Goal: Transaction & Acquisition: Book appointment/travel/reservation

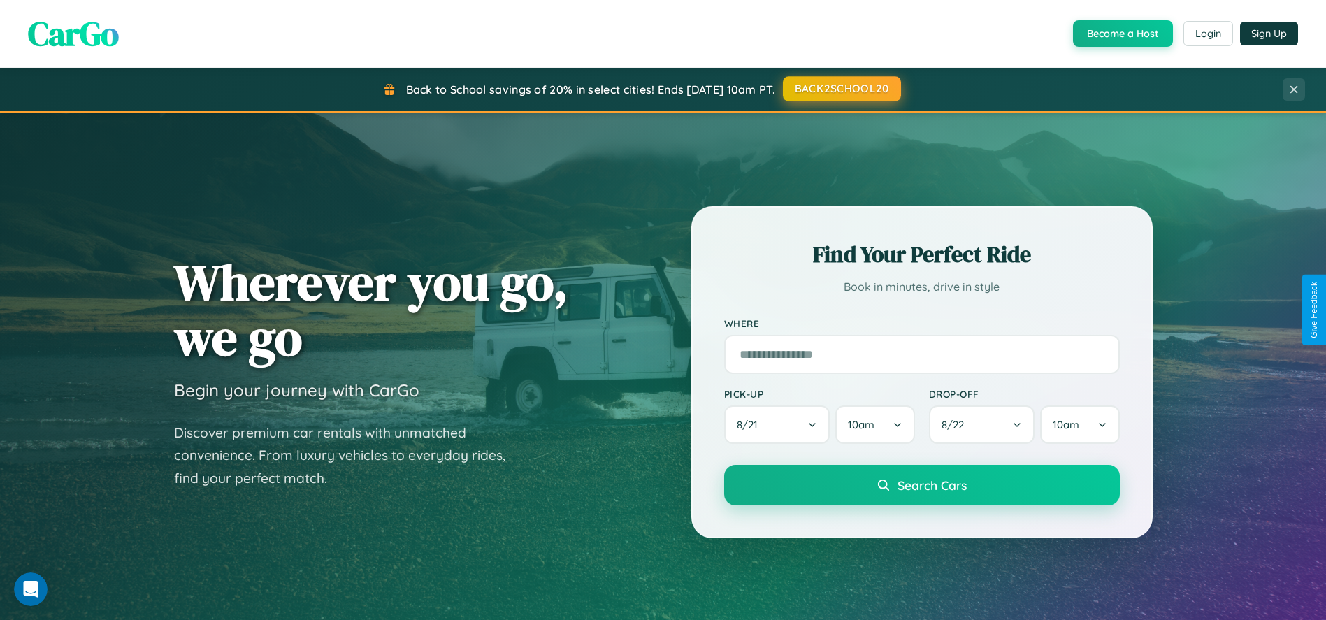
click at [841, 89] on button "BACK2SCHOOL20" at bounding box center [842, 88] width 118 height 25
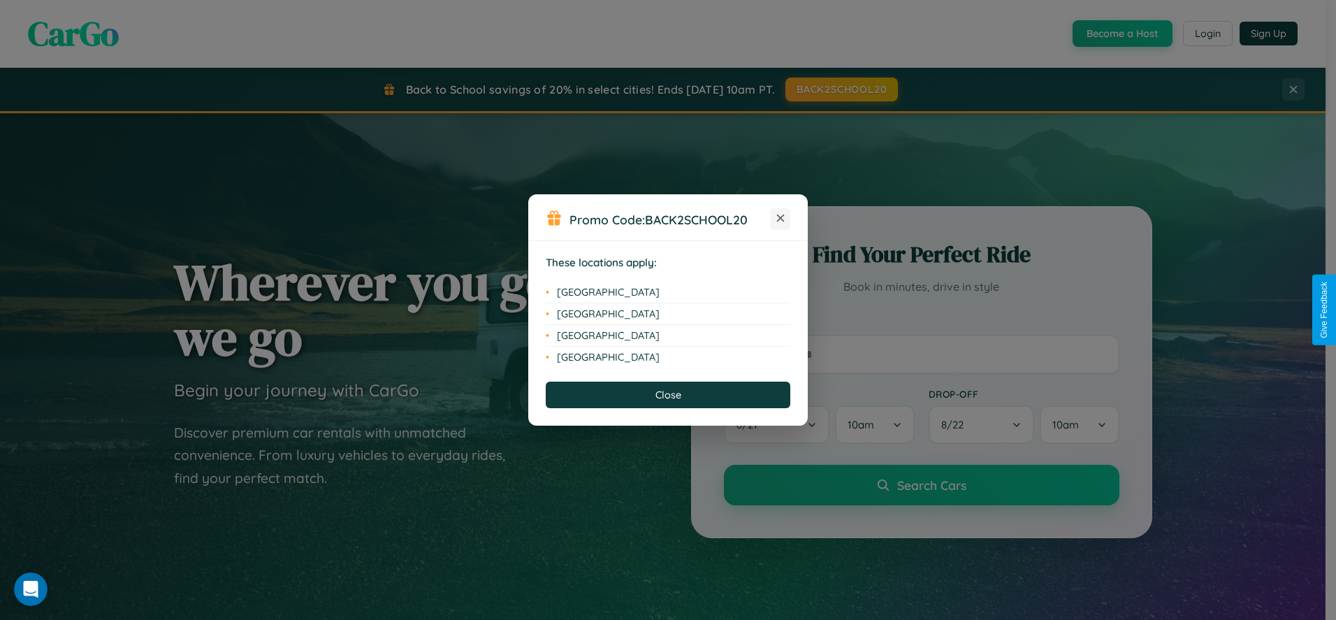
click at [781, 219] on icon at bounding box center [781, 219] width 8 height 8
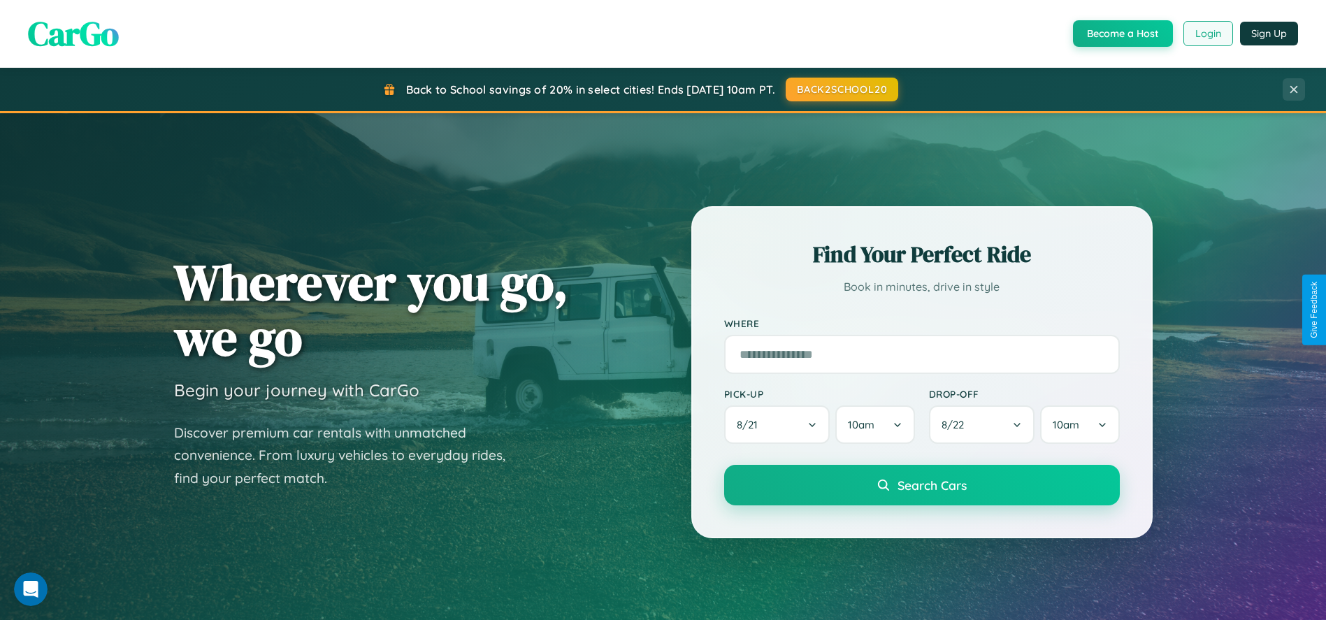
click at [1207, 34] on button "Login" at bounding box center [1208, 33] width 50 height 25
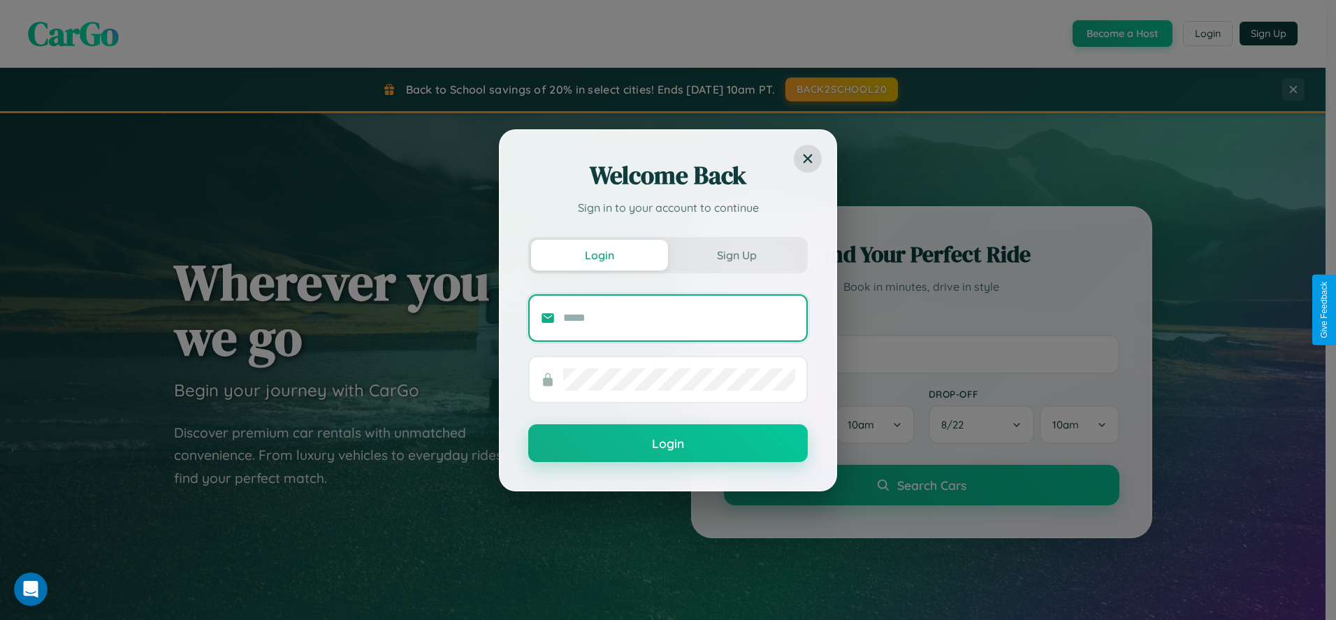
click at [679, 317] on input "text" at bounding box center [679, 318] width 232 height 22
type input "**********"
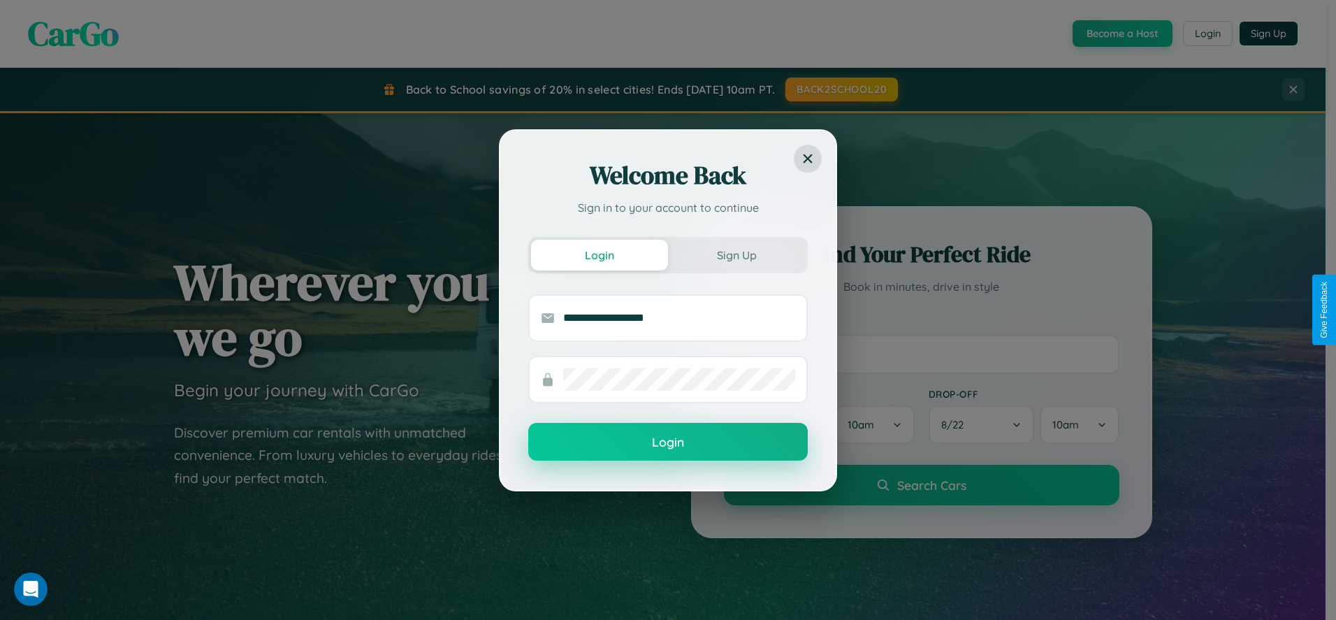
click at [668, 442] on button "Login" at bounding box center [668, 442] width 280 height 38
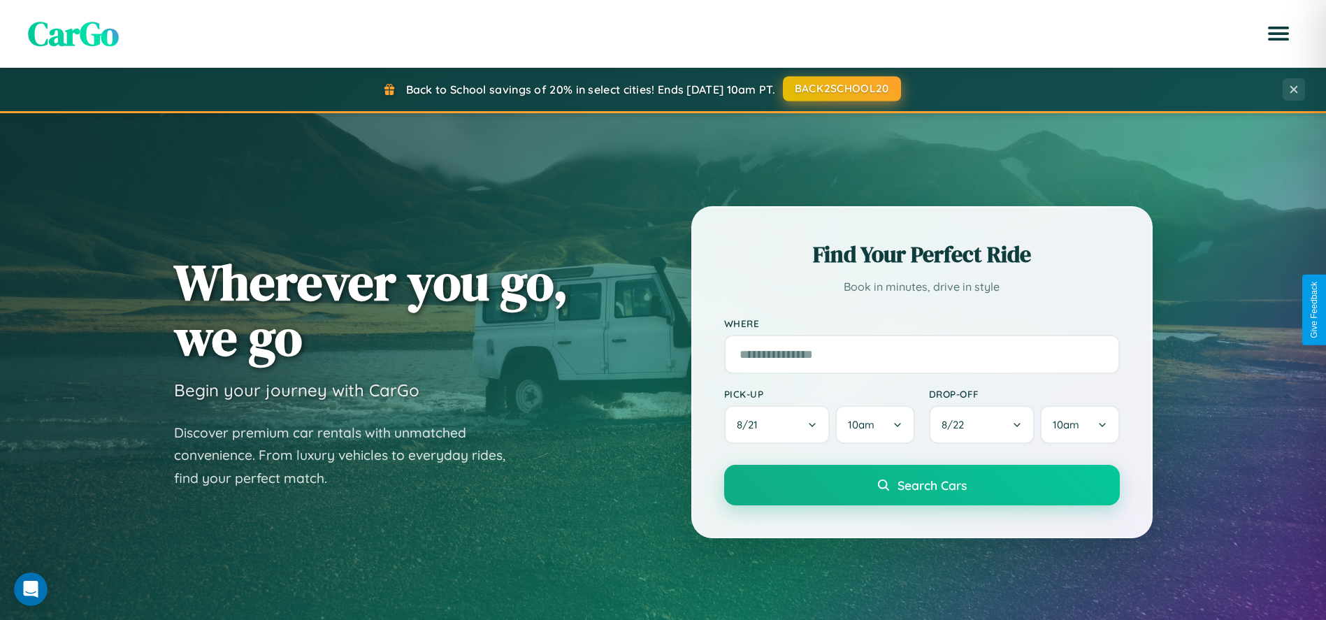
click at [841, 89] on button "BACK2SCHOOL20" at bounding box center [842, 88] width 118 height 25
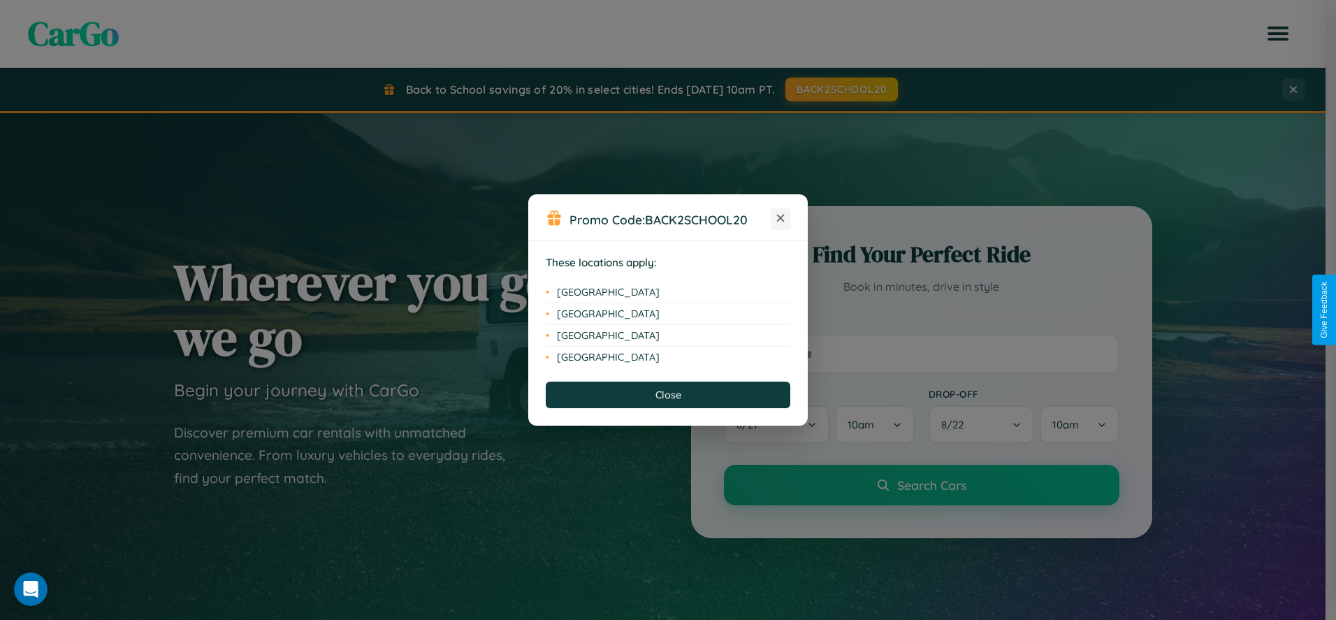
click at [781, 219] on icon at bounding box center [781, 219] width 8 height 8
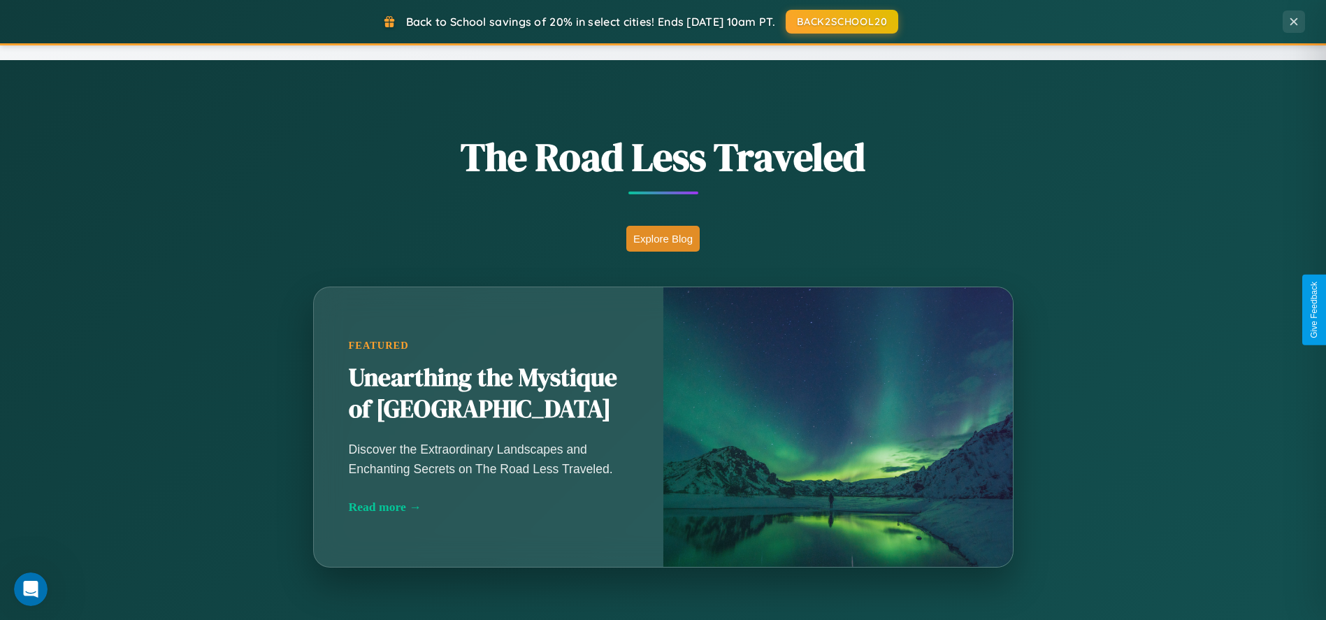
scroll to position [2241, 0]
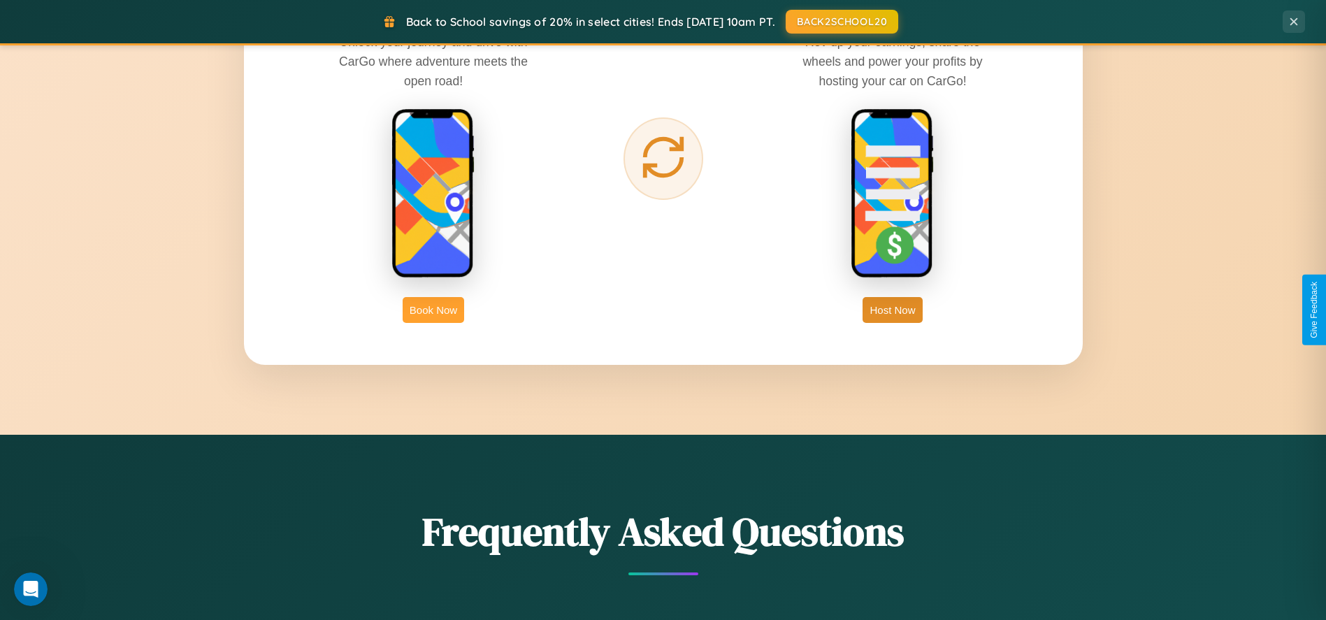
click at [433, 310] on button "Book Now" at bounding box center [434, 310] width 62 height 26
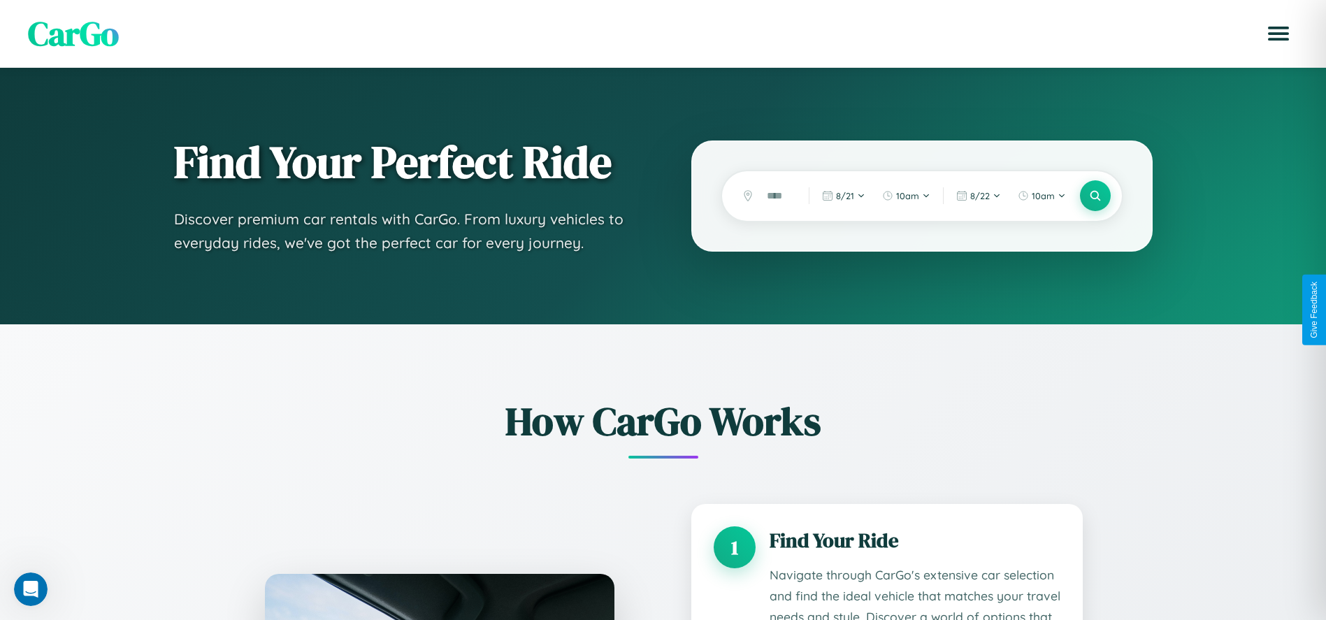
scroll to position [1187, 0]
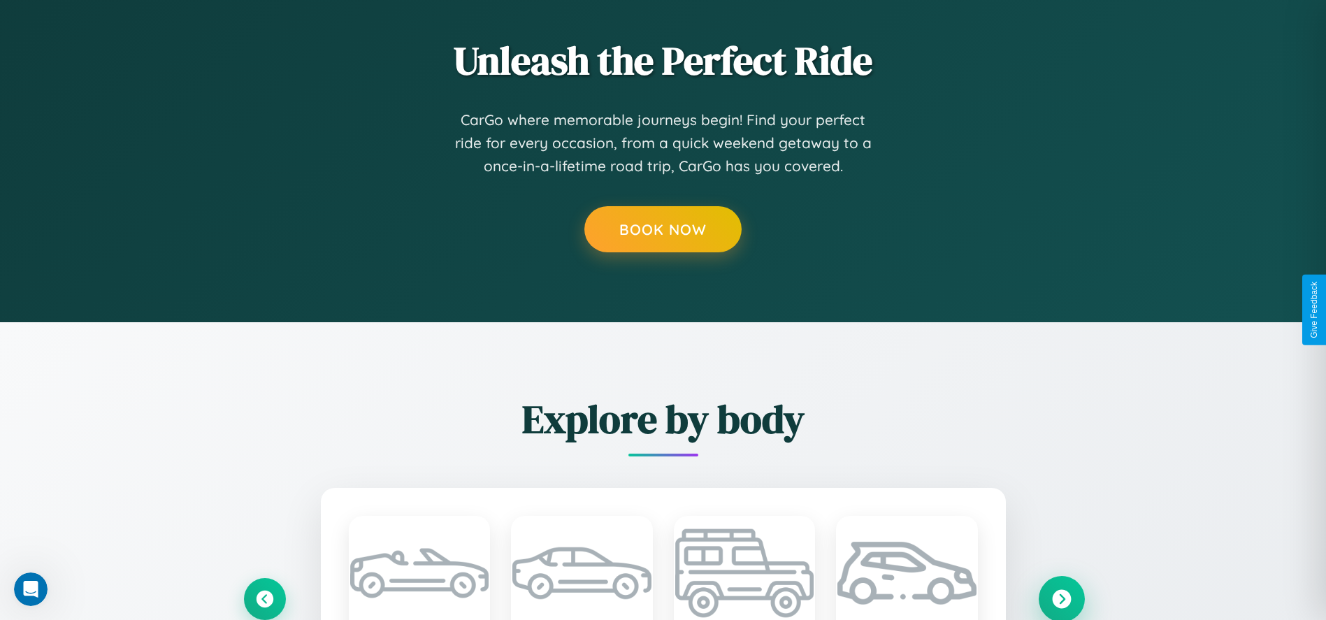
click at [1061, 598] on icon at bounding box center [1061, 598] width 19 height 19
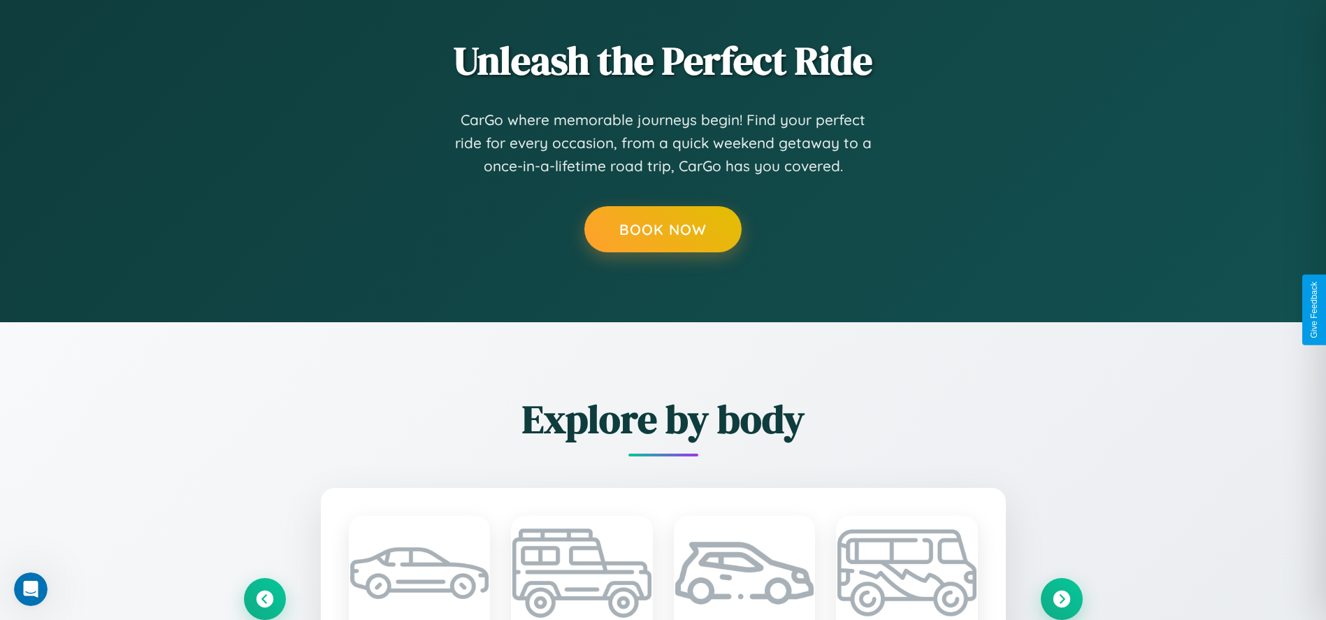
scroll to position [0, 0]
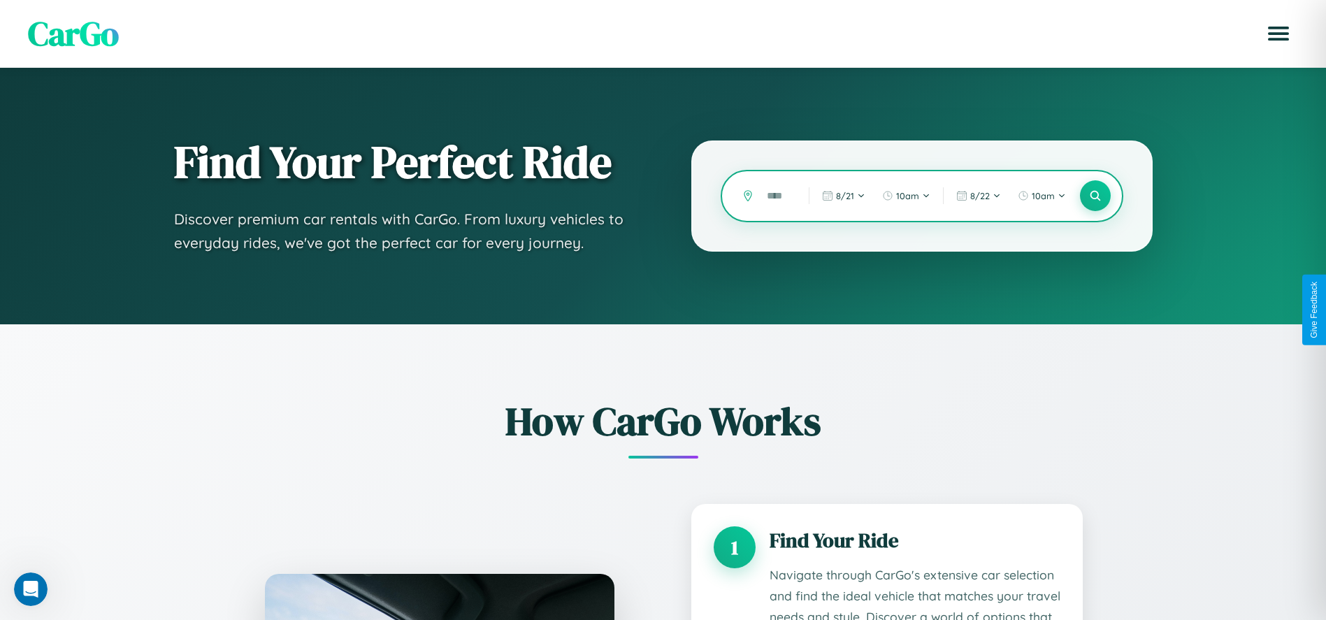
click at [777, 196] on input "text" at bounding box center [777, 196] width 35 height 24
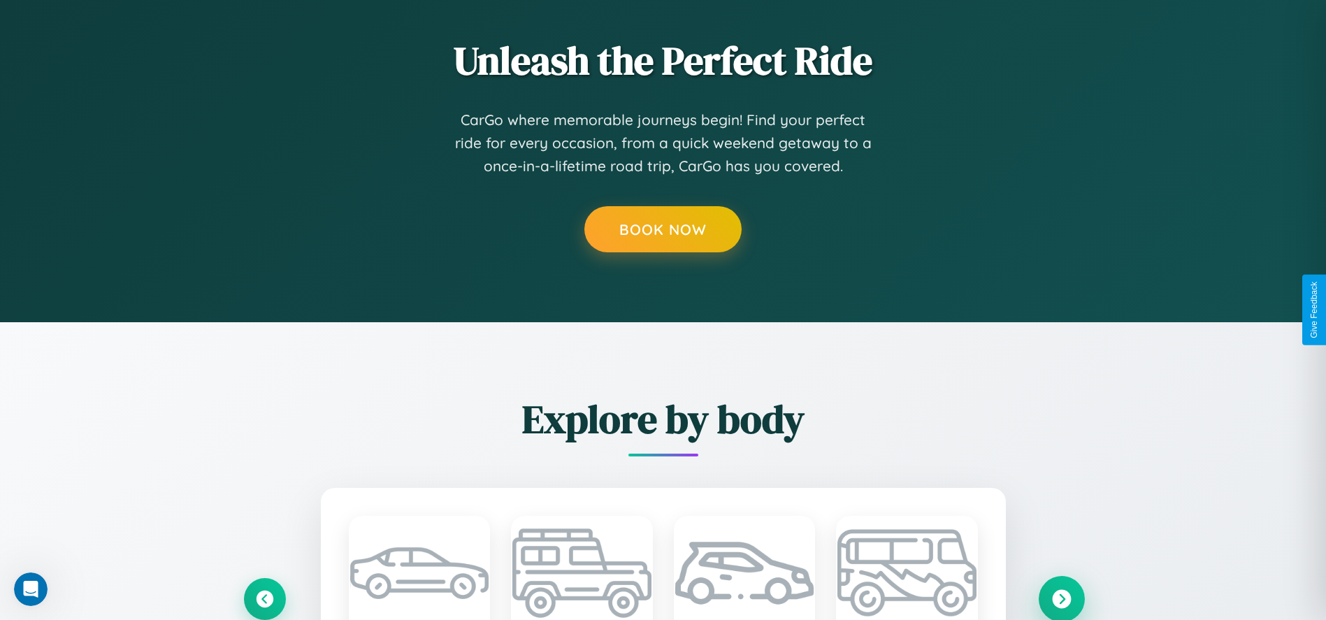
click at [1061, 598] on icon at bounding box center [1061, 598] width 19 height 19
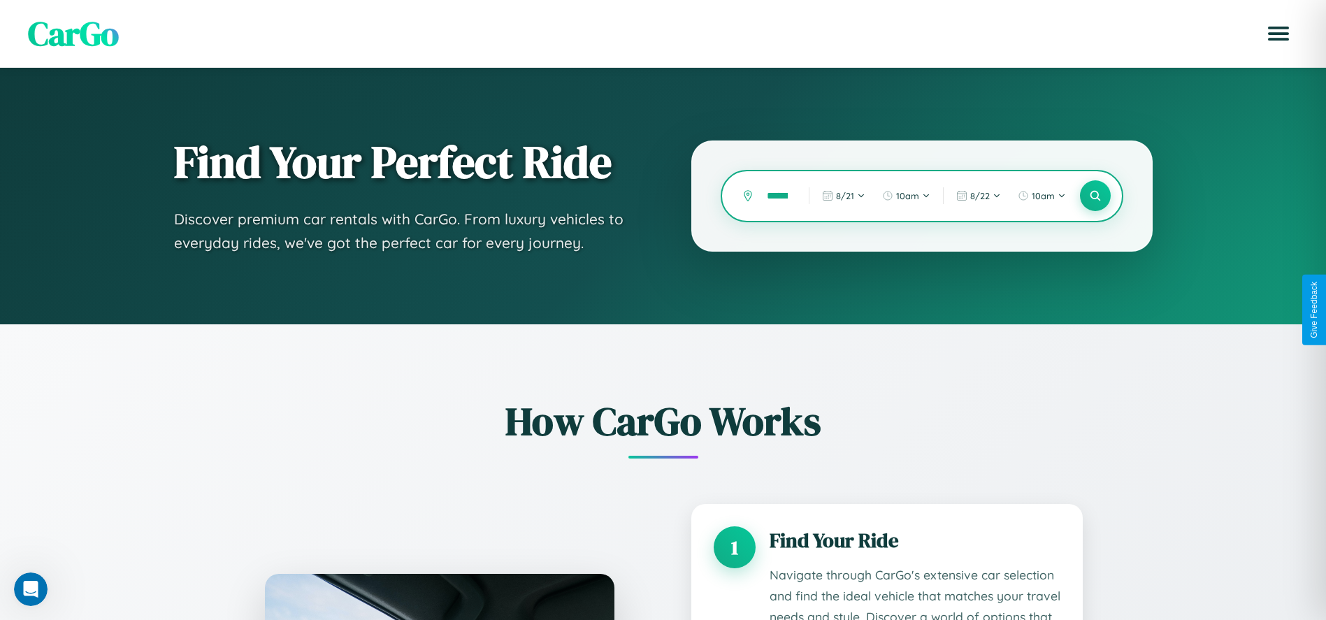
scroll to position [0, 4]
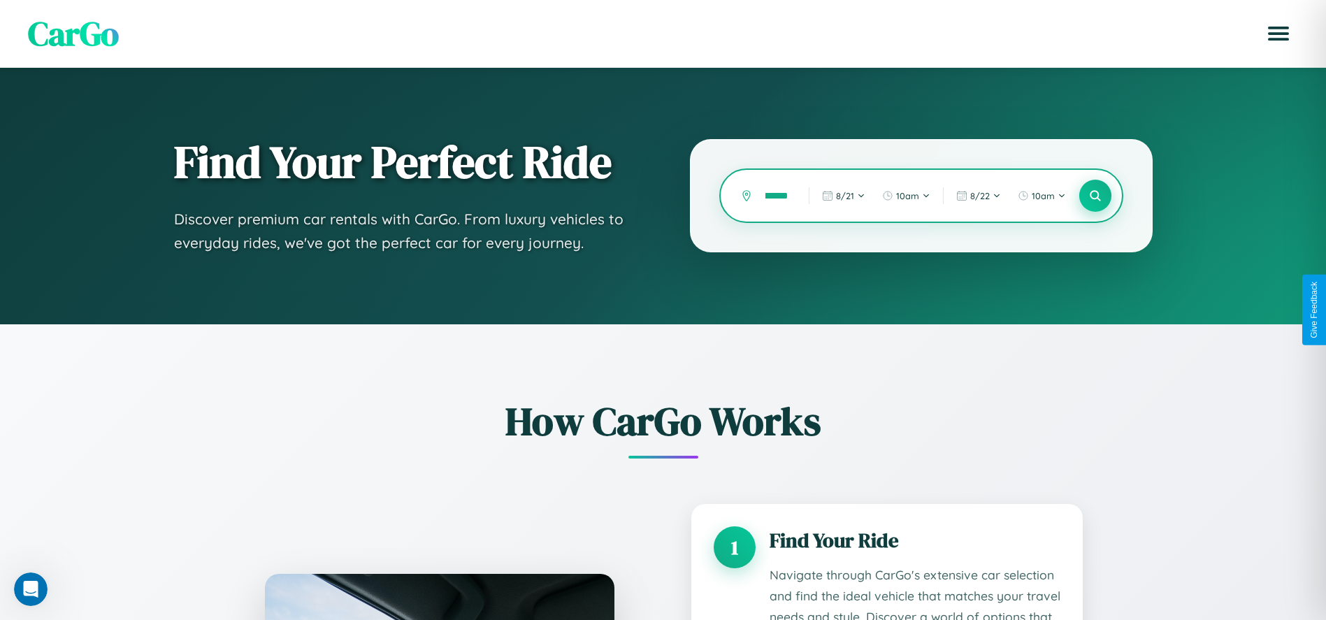
type input "******"
click at [1094, 196] on icon at bounding box center [1094, 195] width 13 height 13
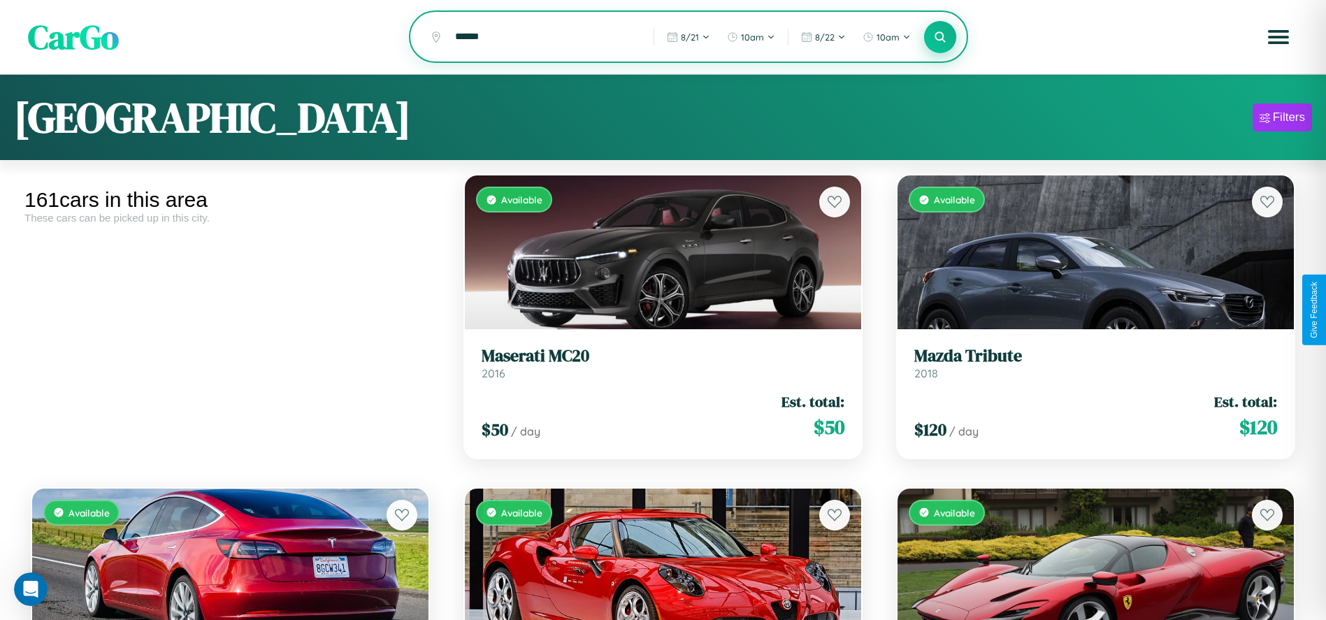
click at [940, 38] on icon at bounding box center [940, 36] width 13 height 13
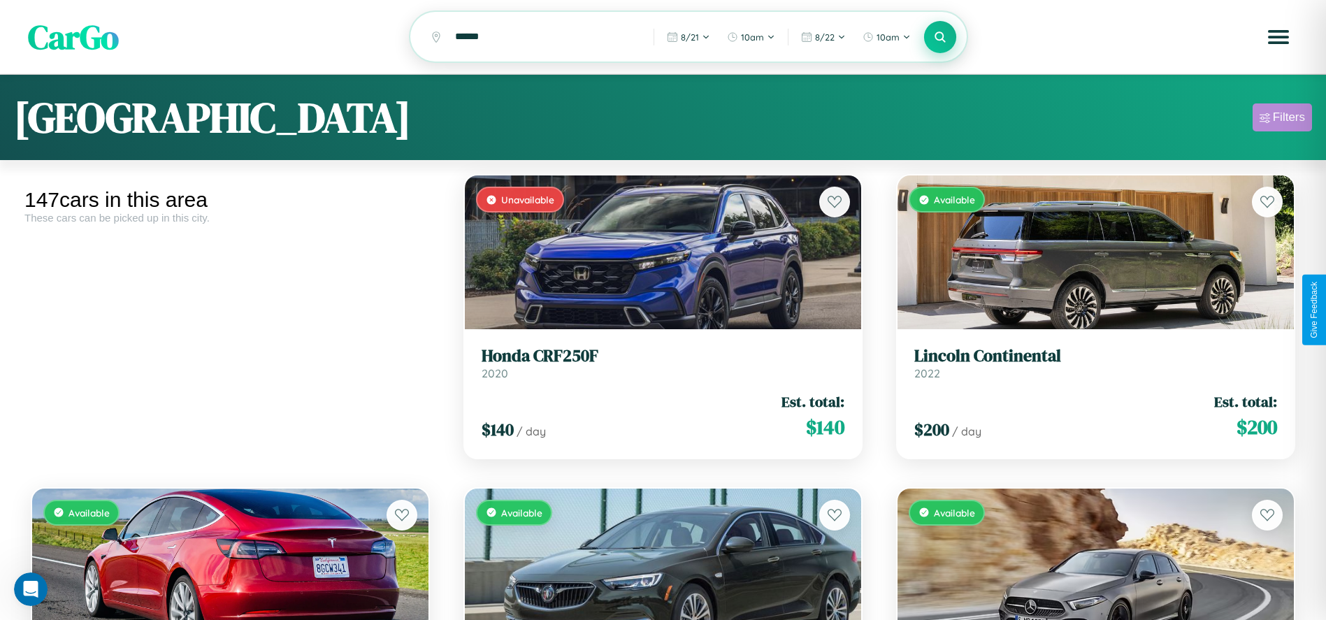
click at [1282, 120] on div "Filters" at bounding box center [1289, 117] width 32 height 14
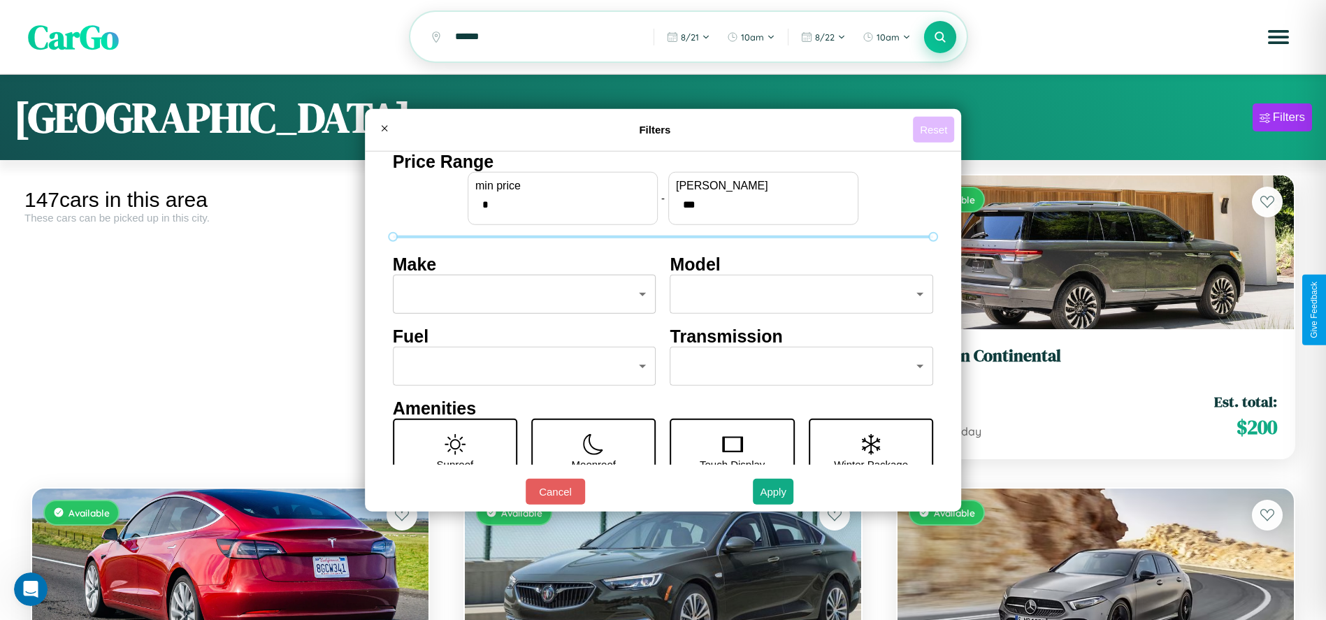
click at [936, 129] on button "Reset" at bounding box center [933, 130] width 41 height 26
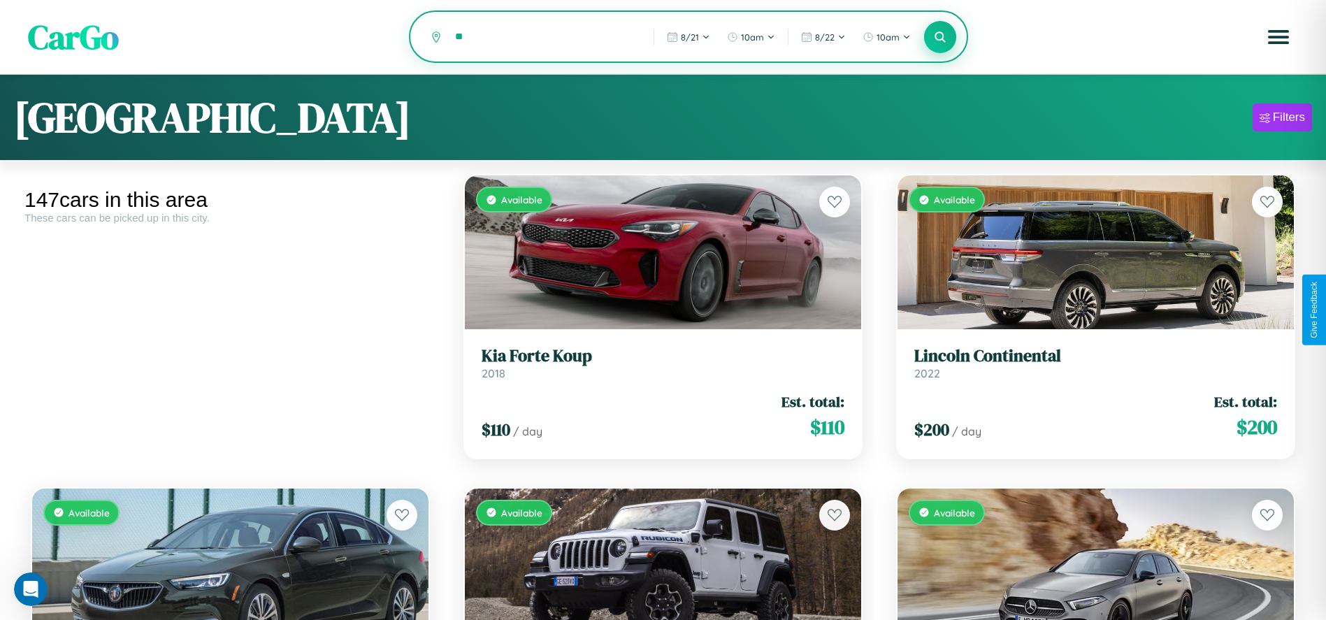
type input "*"
type input "******"
click at [940, 38] on icon at bounding box center [940, 36] width 13 height 13
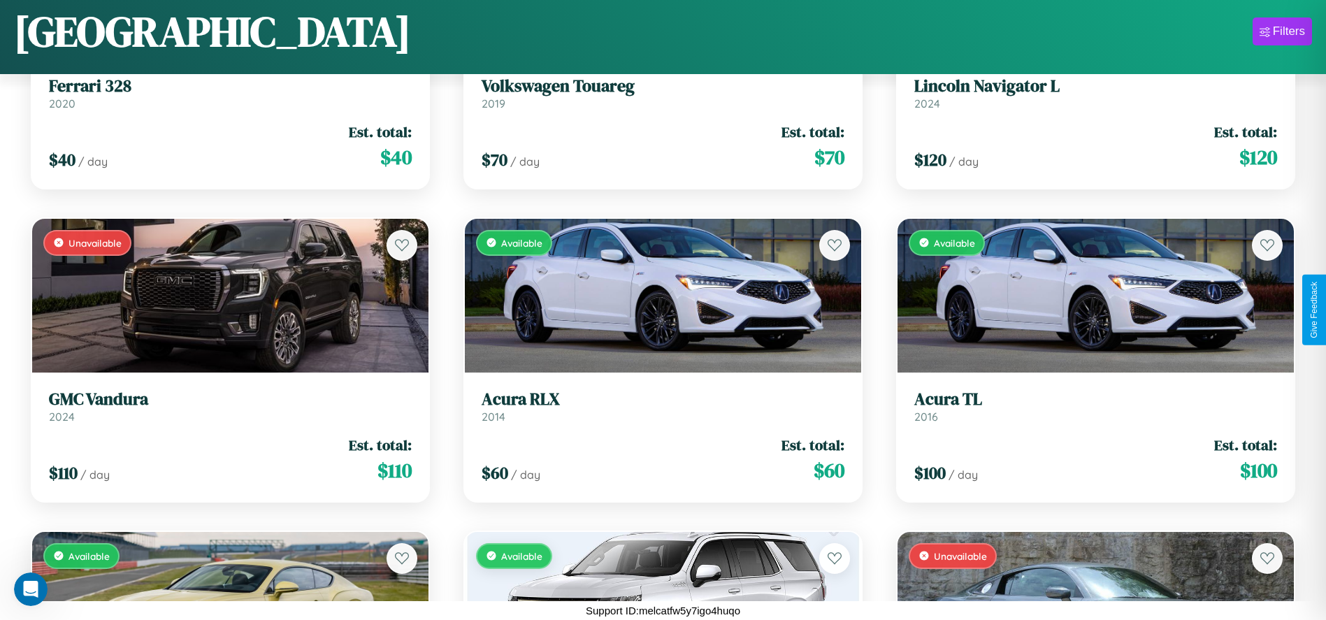
scroll to position [11472, 0]
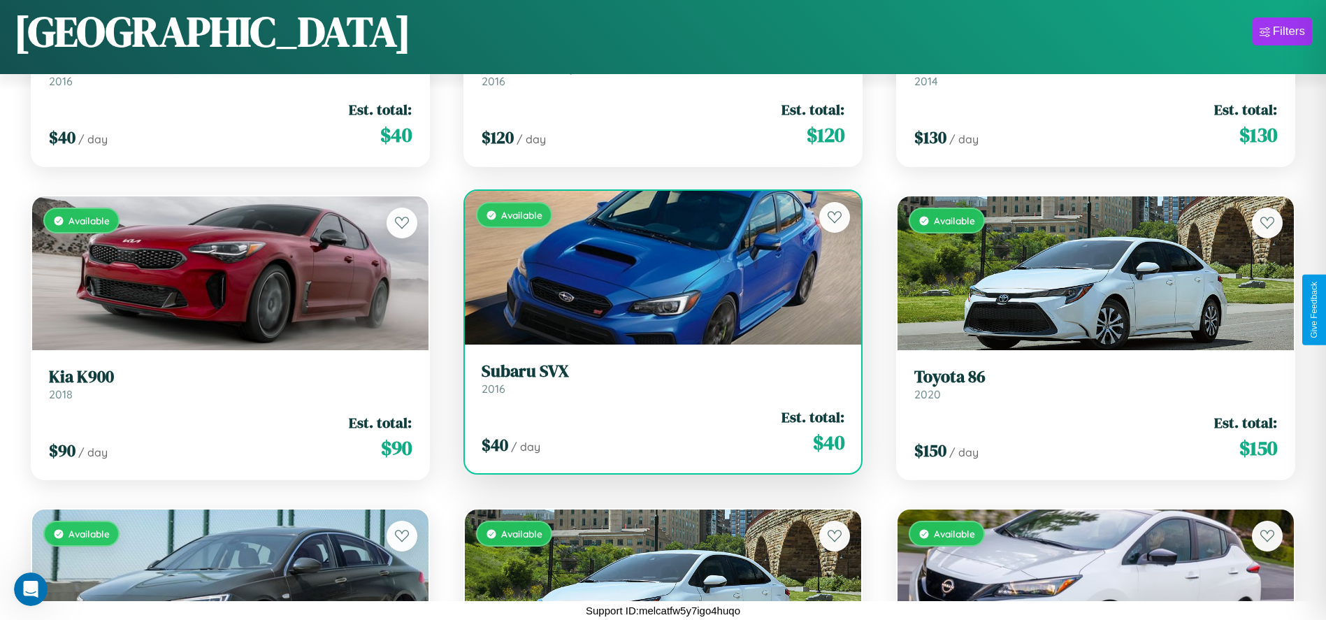
click at [658, 437] on div "$ 40 / day Est. total: $ 40" at bounding box center [663, 432] width 363 height 50
click at [658, 431] on div "$ 40 / day Est. total: $ 40" at bounding box center [663, 432] width 363 height 50
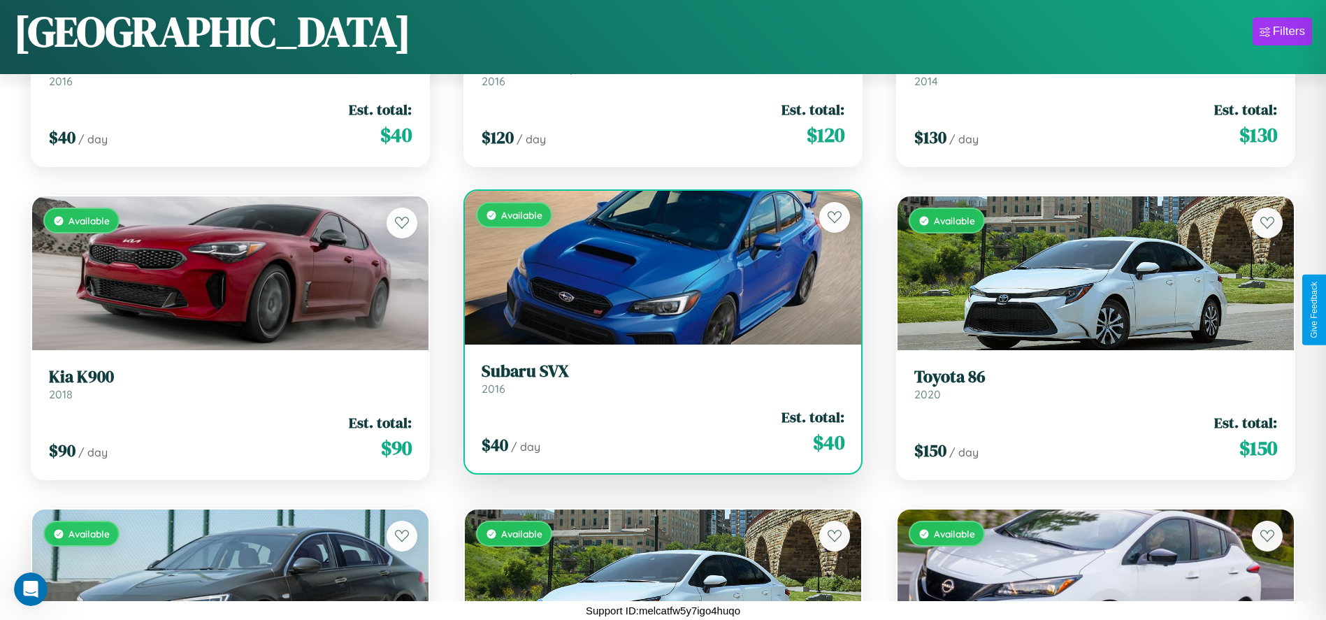
click at [658, 431] on div "$ 40 / day Est. total: $ 40" at bounding box center [663, 432] width 363 height 50
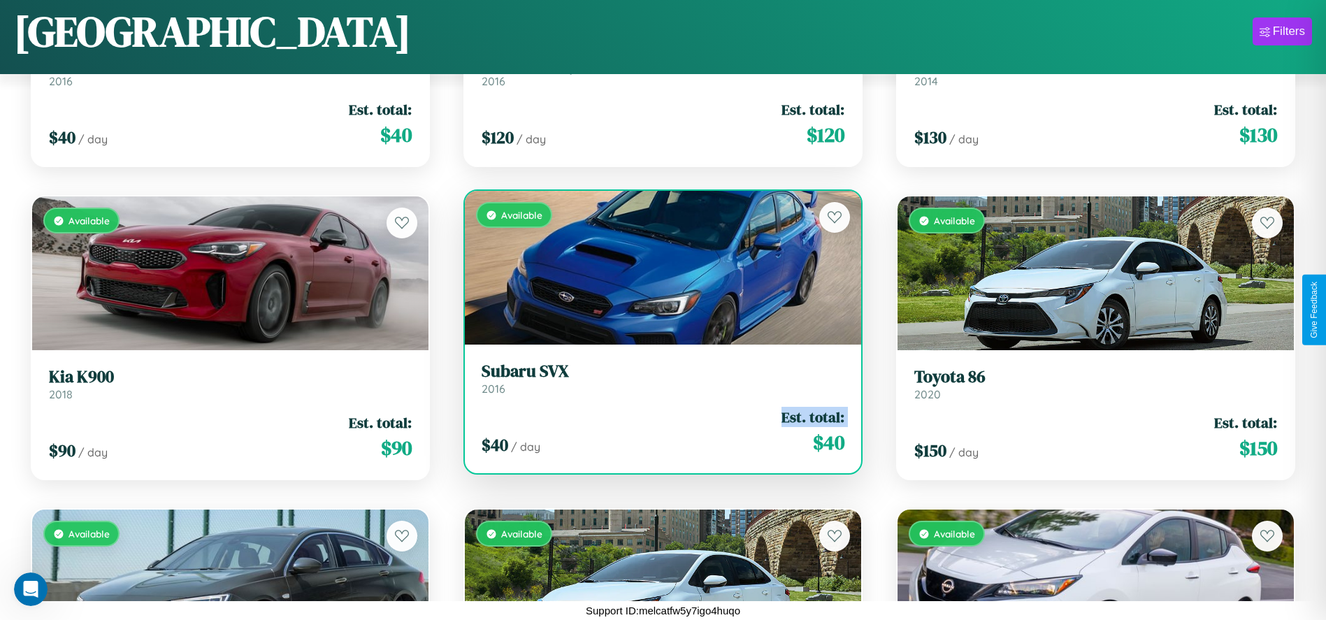
click at [658, 431] on div "$ 40 / day Est. total: $ 40" at bounding box center [663, 432] width 363 height 50
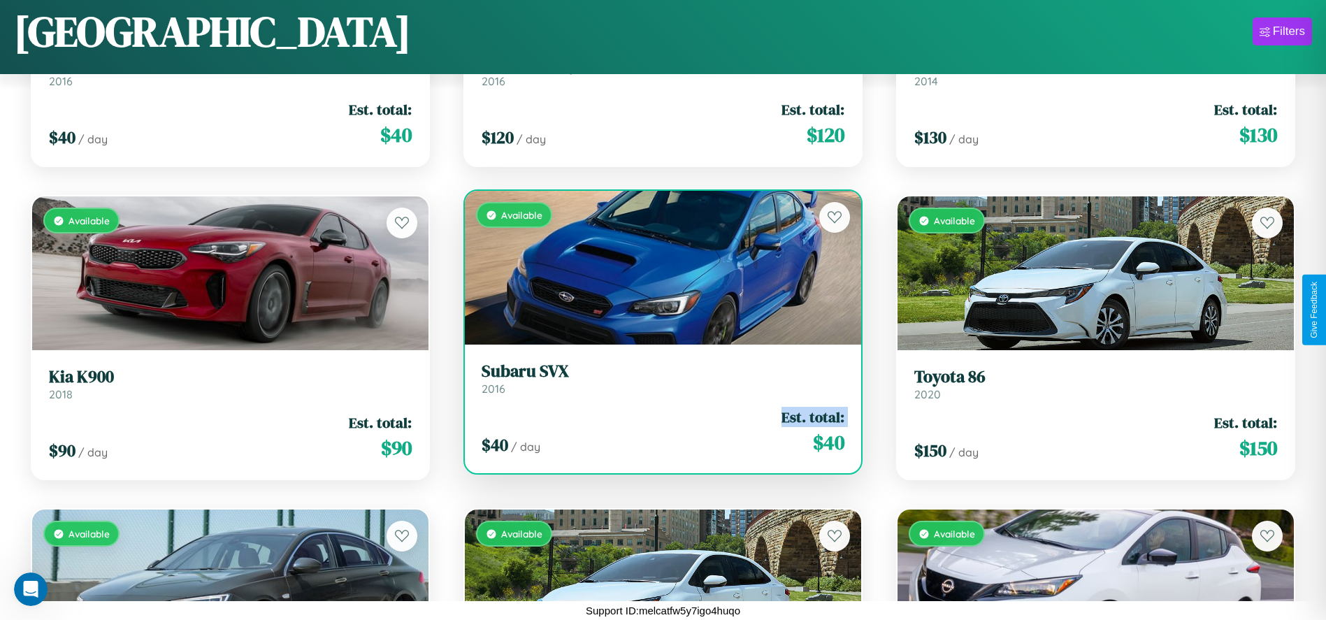
click at [658, 431] on div "$ 40 / day Est. total: $ 40" at bounding box center [663, 432] width 363 height 50
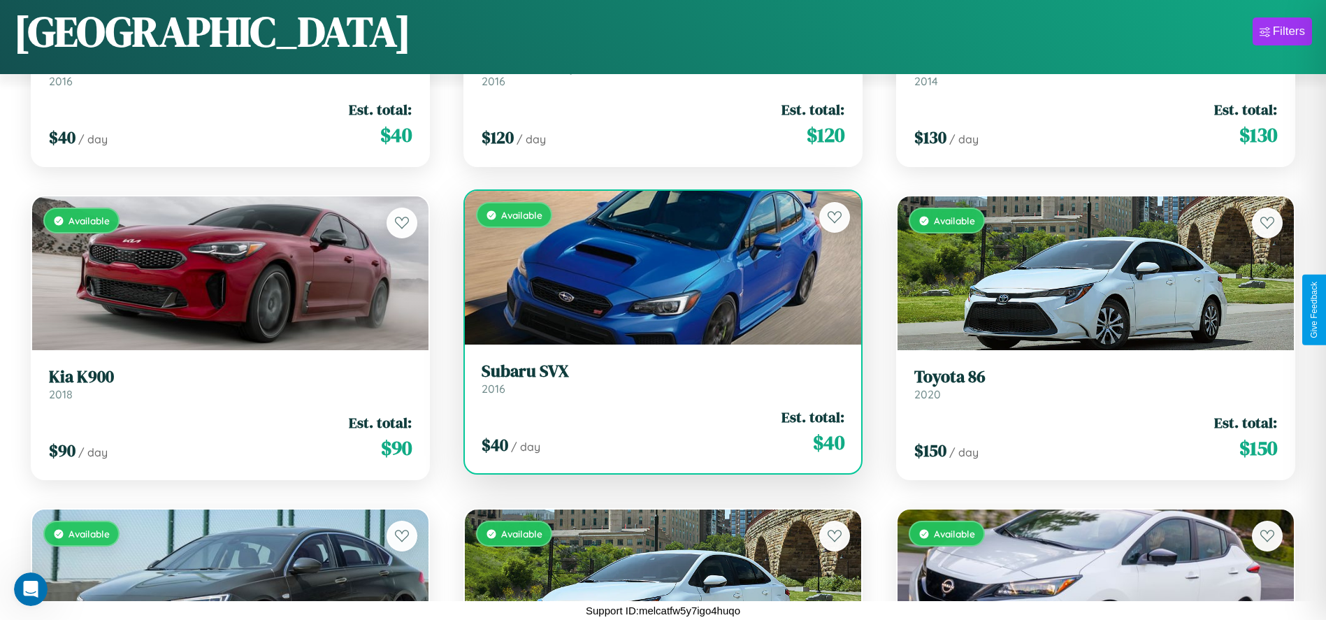
click at [658, 431] on div "$ 40 / day Est. total: $ 40" at bounding box center [663, 432] width 363 height 50
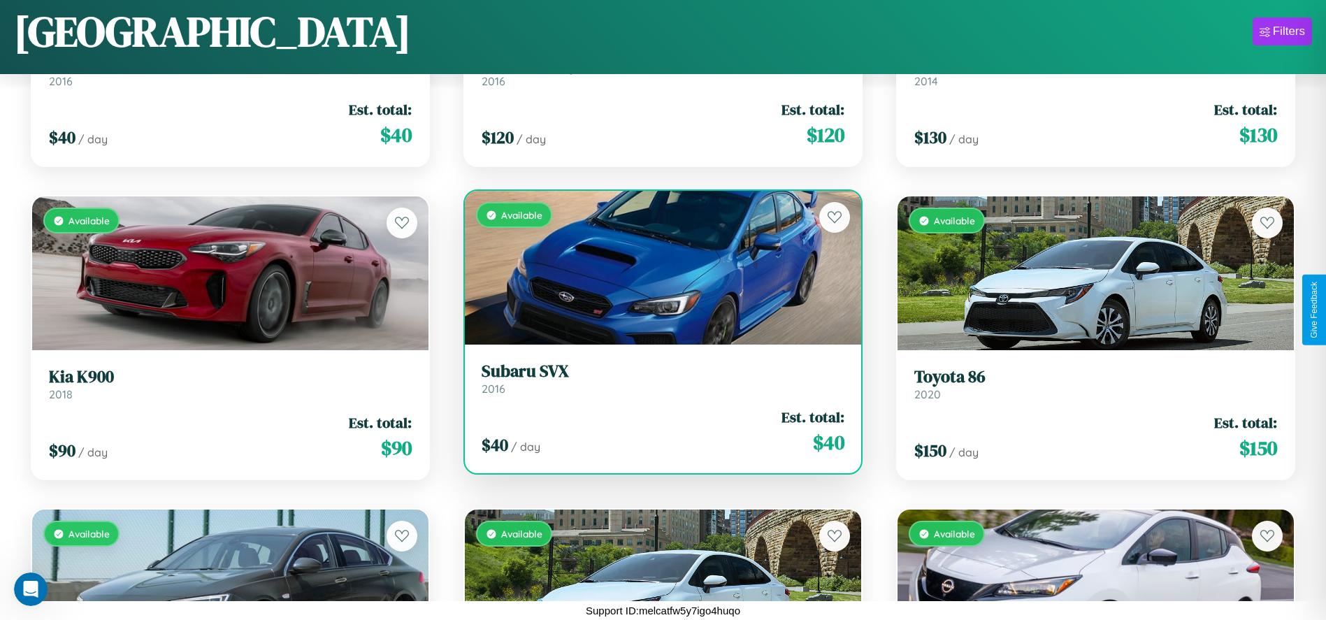
click at [658, 378] on h3 "Subaru SVX" at bounding box center [663, 371] width 363 height 20
